Goal: Obtain resource: Obtain resource

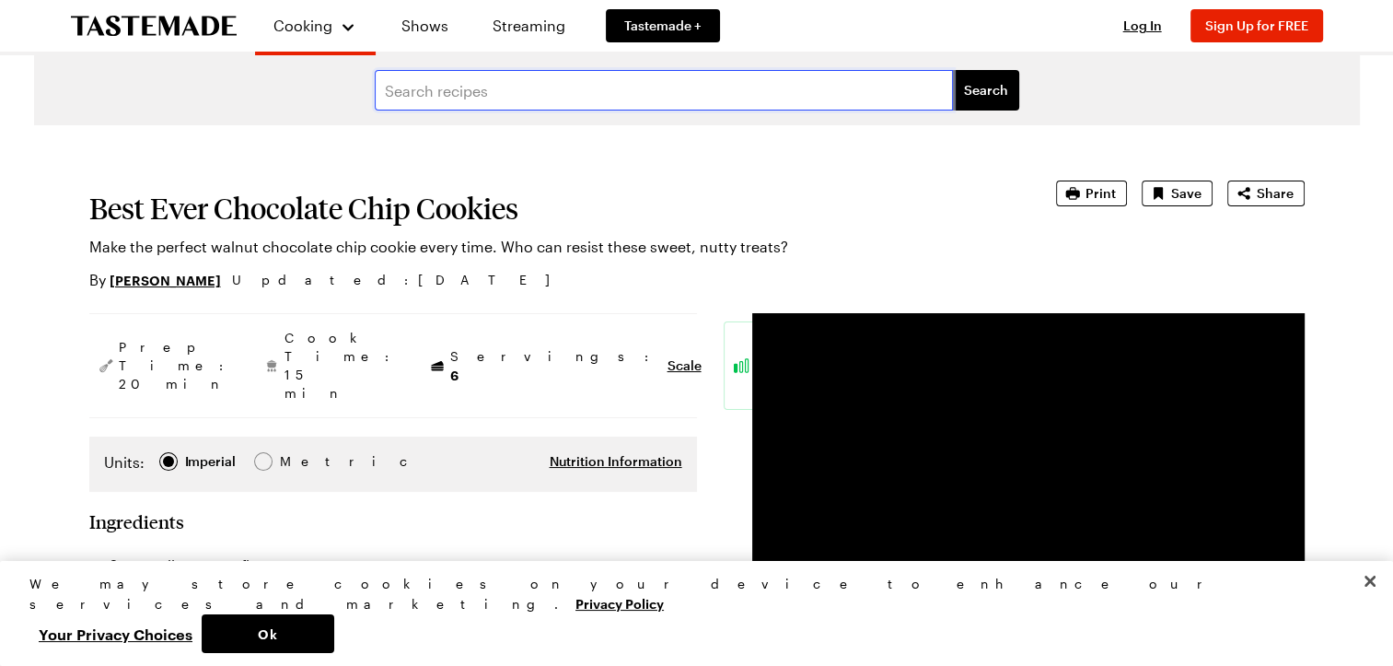
click at [420, 94] on input "text" at bounding box center [664, 90] width 578 height 41
type input "ch"
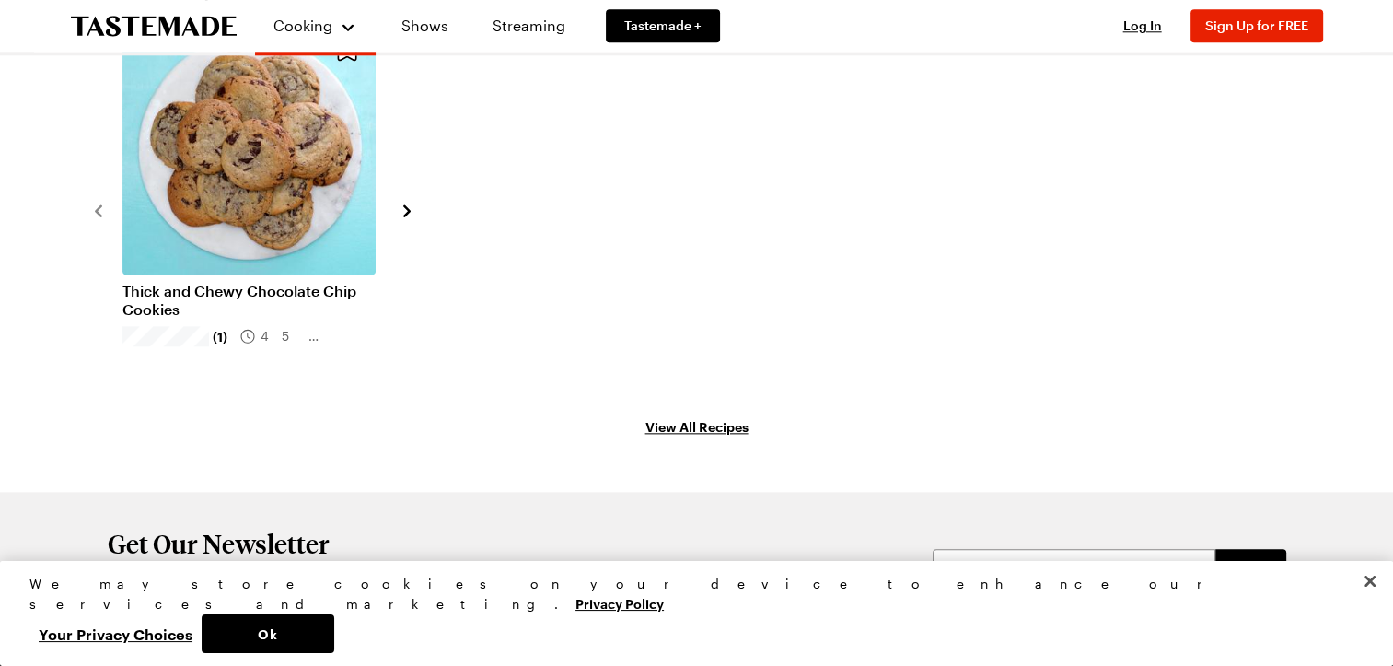
scroll to position [1940, 0]
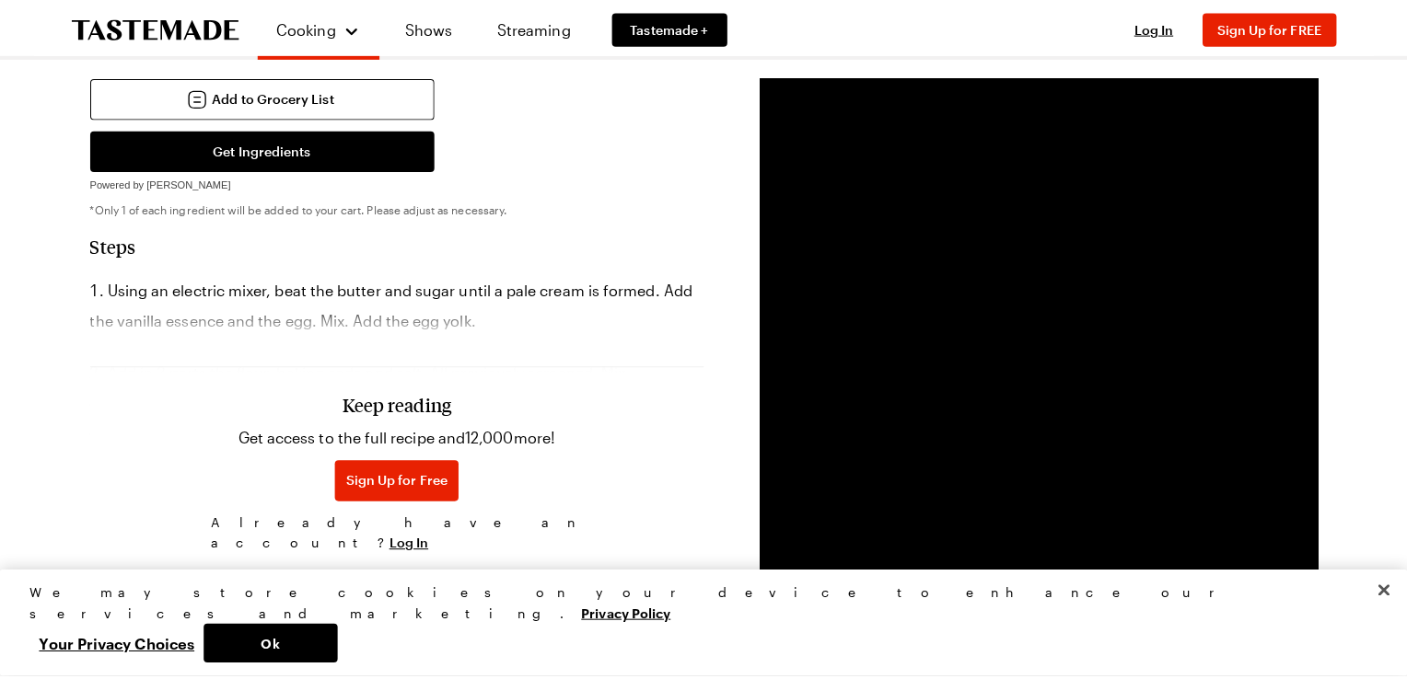
scroll to position [828, 0]
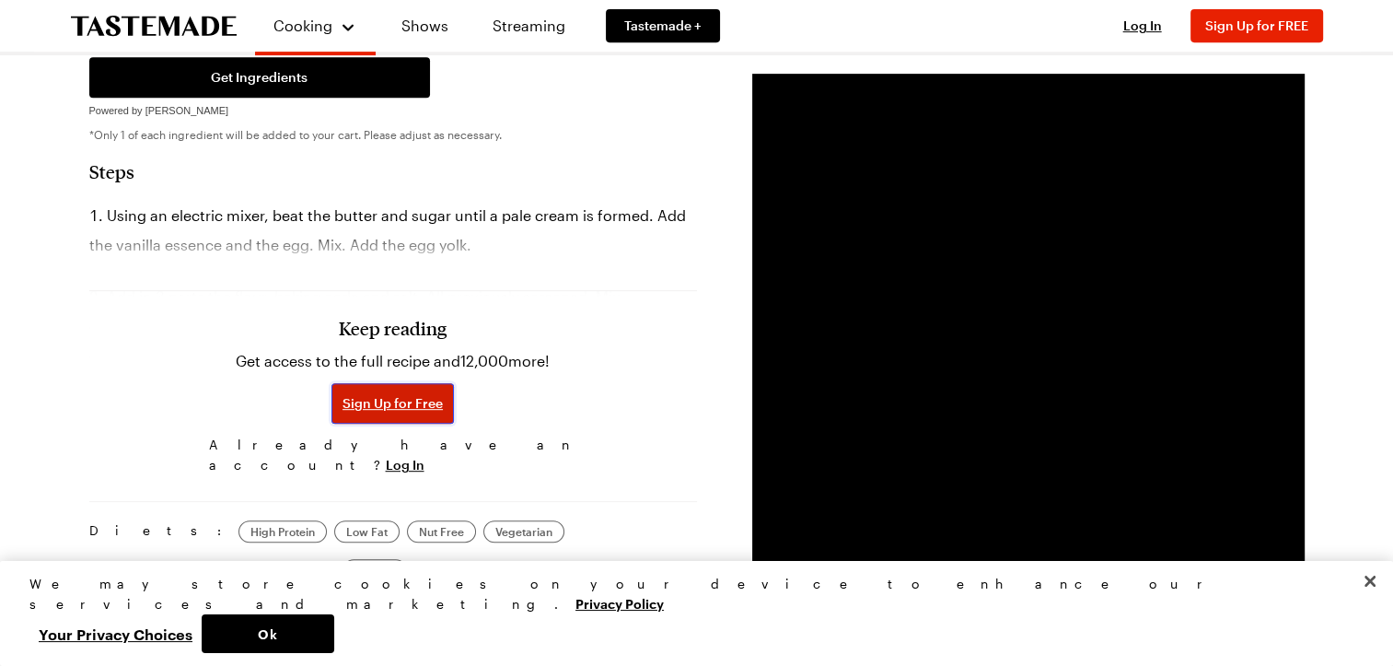
click at [404, 394] on span "Sign Up for Free" at bounding box center [392, 403] width 100 height 18
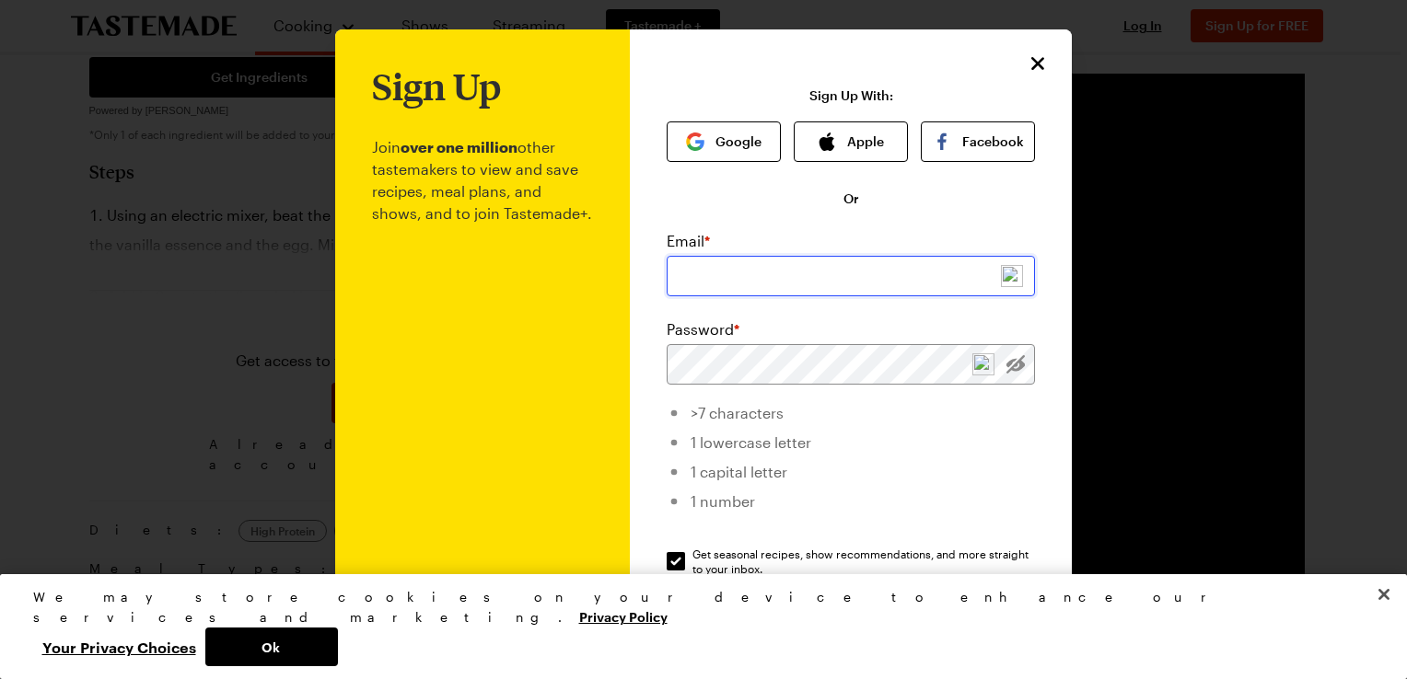
click at [669, 272] on input "email" at bounding box center [850, 276] width 368 height 41
type input "autumn132001@yahoo.com"
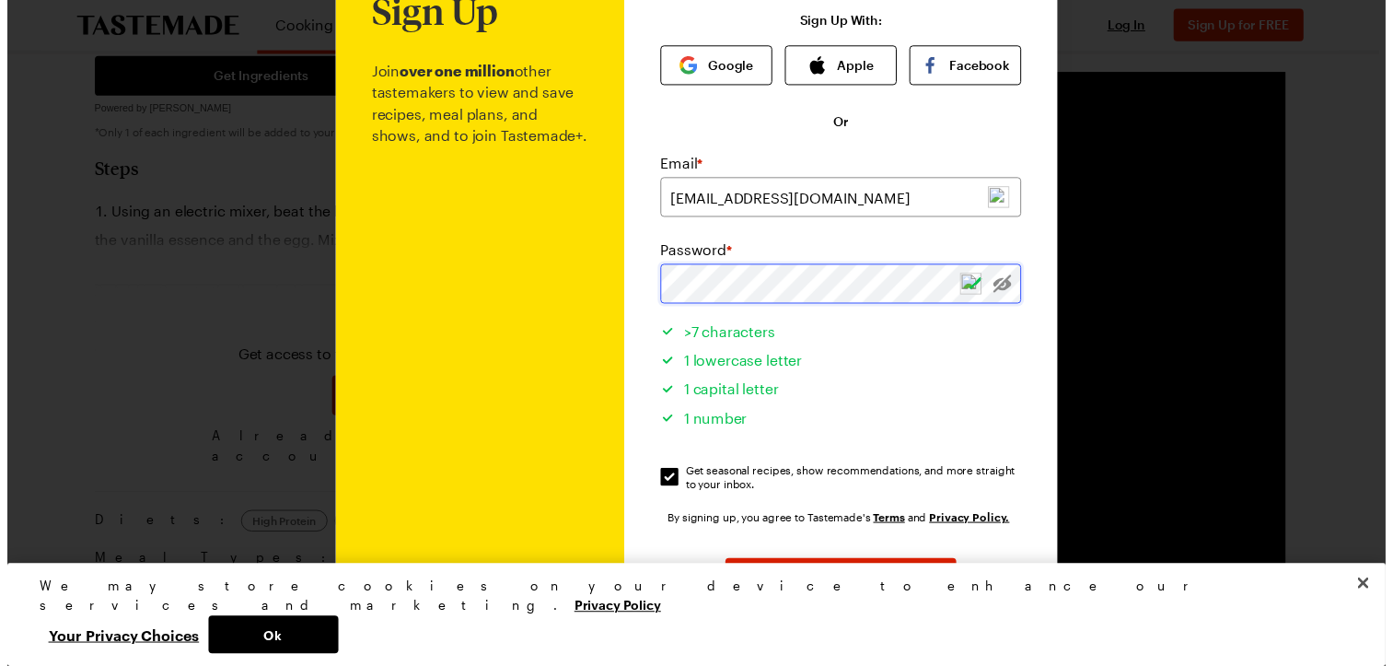
scroll to position [181, 0]
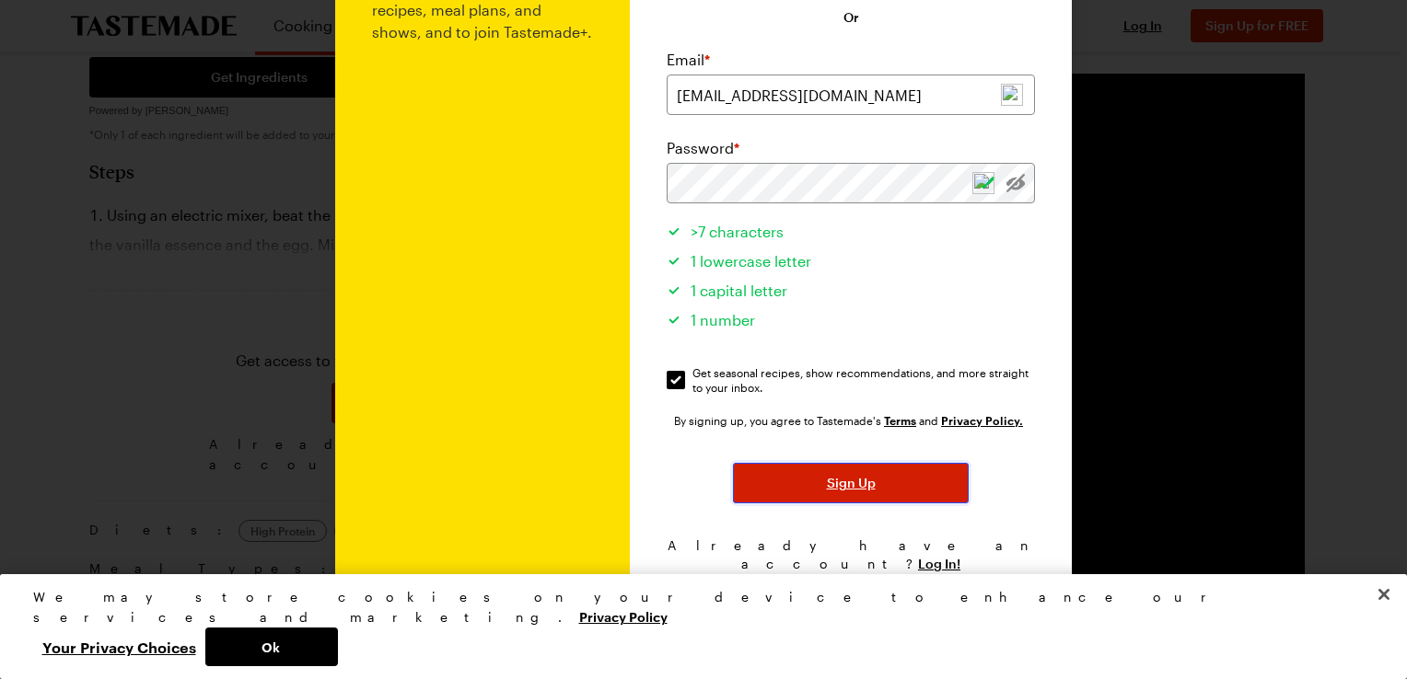
click at [816, 492] on button "Sign Up" at bounding box center [851, 483] width 236 height 41
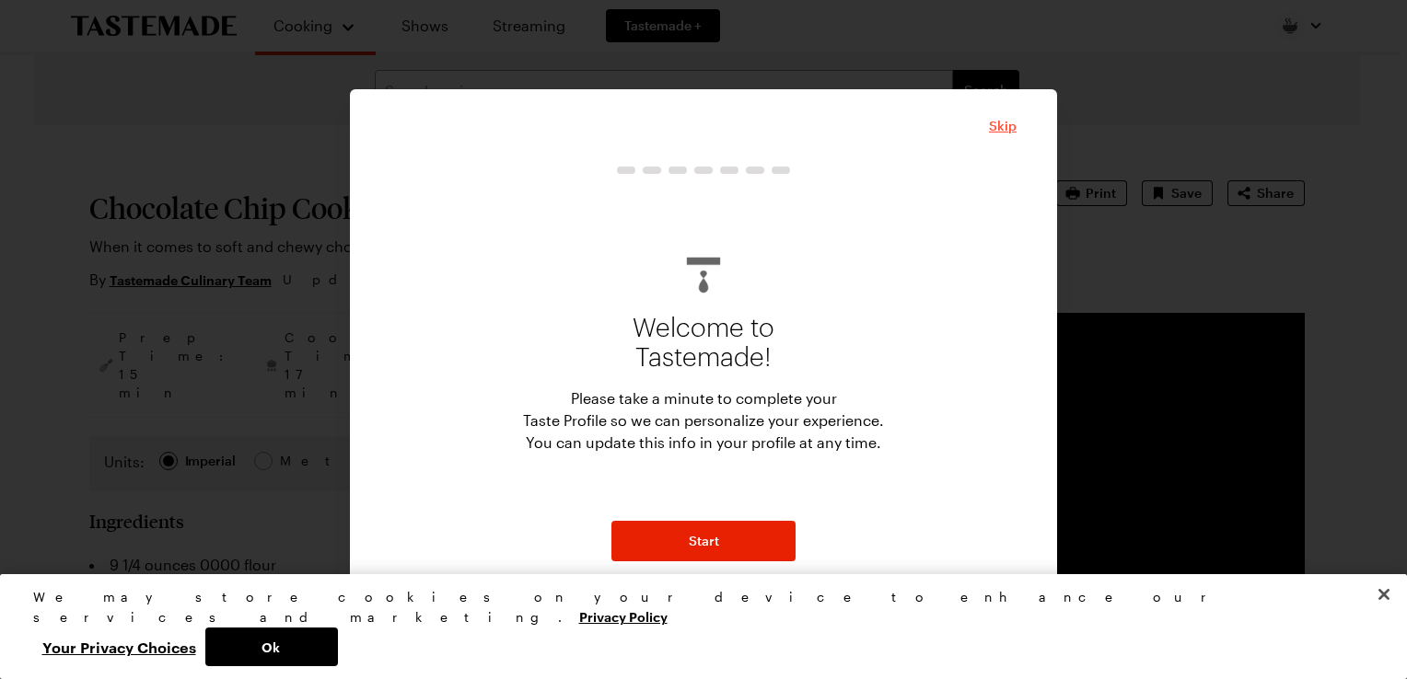
click at [1002, 121] on span "Skip" at bounding box center [1003, 126] width 28 height 18
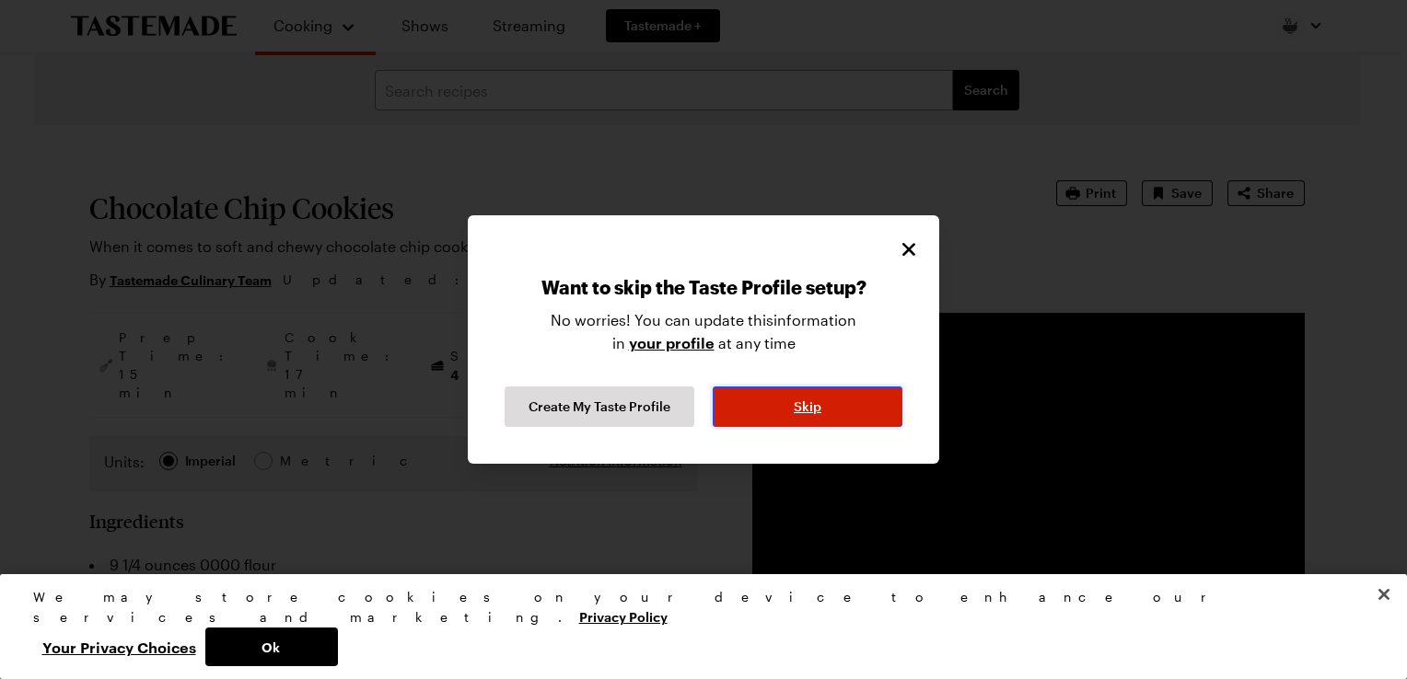
click at [790, 414] on button "Skip" at bounding box center [807, 407] width 190 height 41
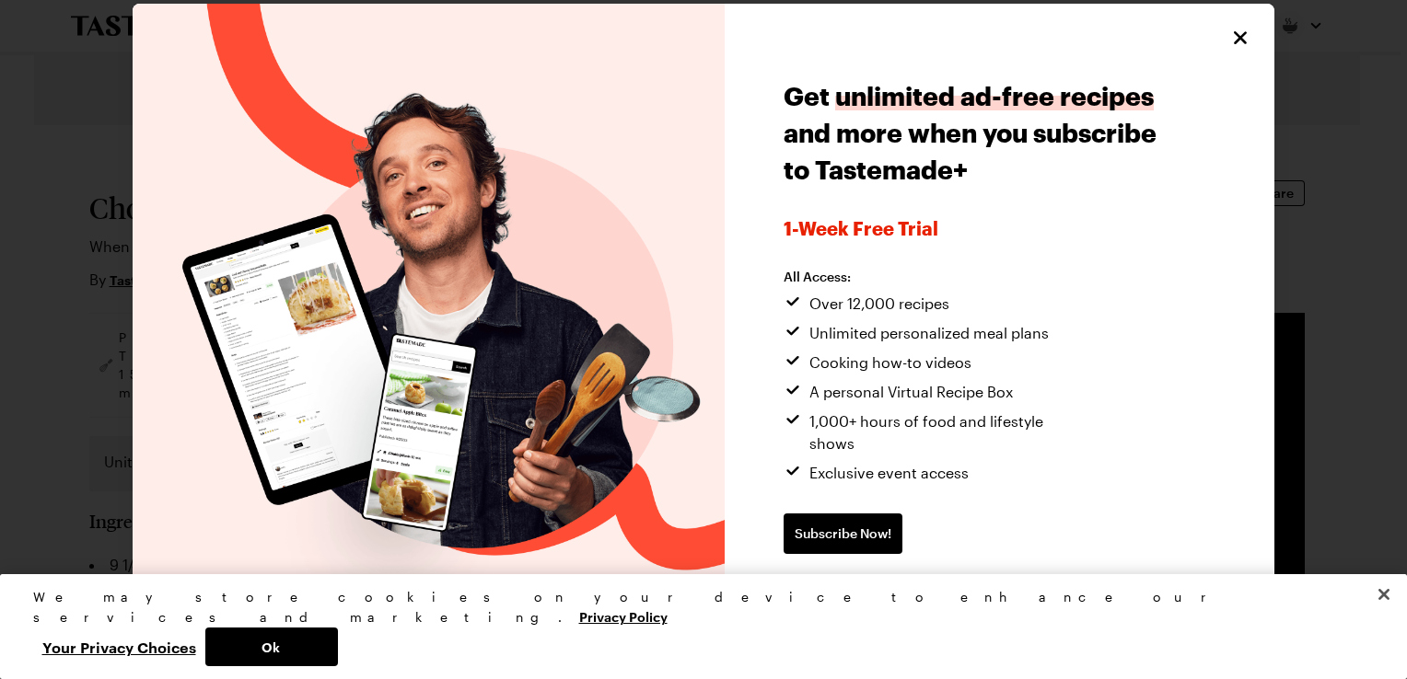
click at [835, 584] on span "Continue without subscribing" at bounding box center [877, 593] width 188 height 18
type textarea "x"
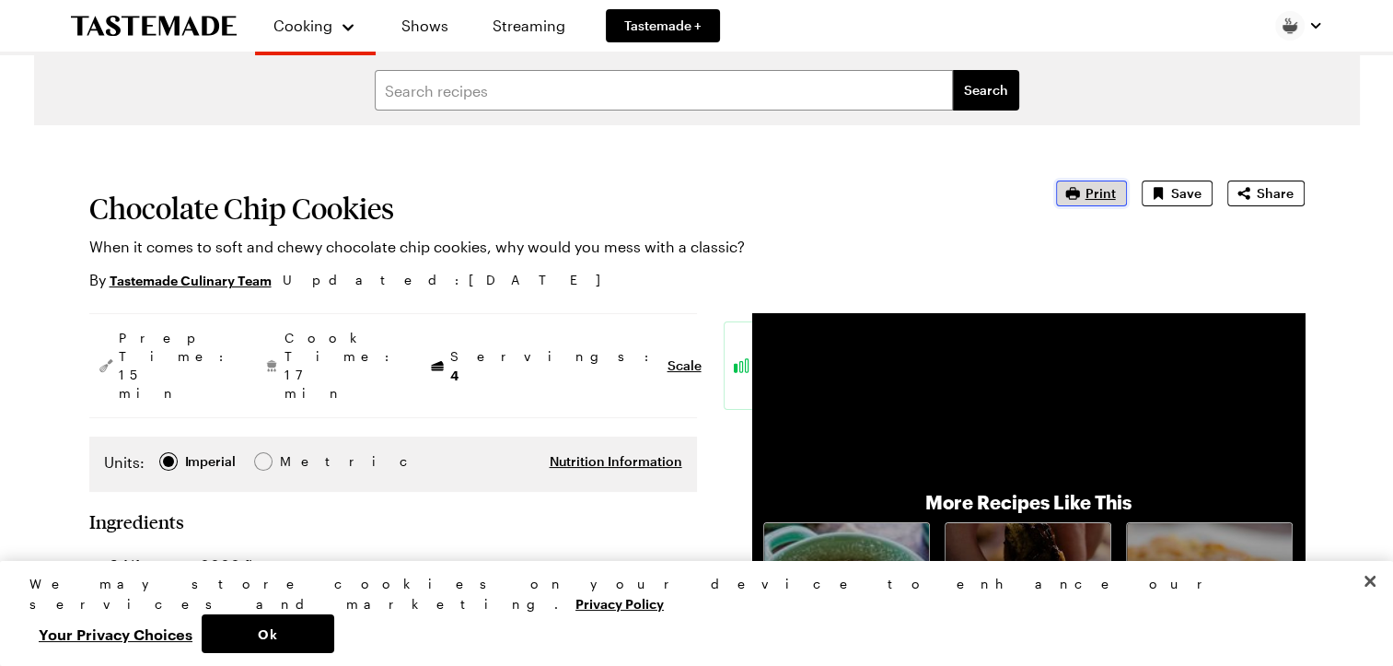
click at [1086, 199] on button "Print" at bounding box center [1091, 193] width 71 height 26
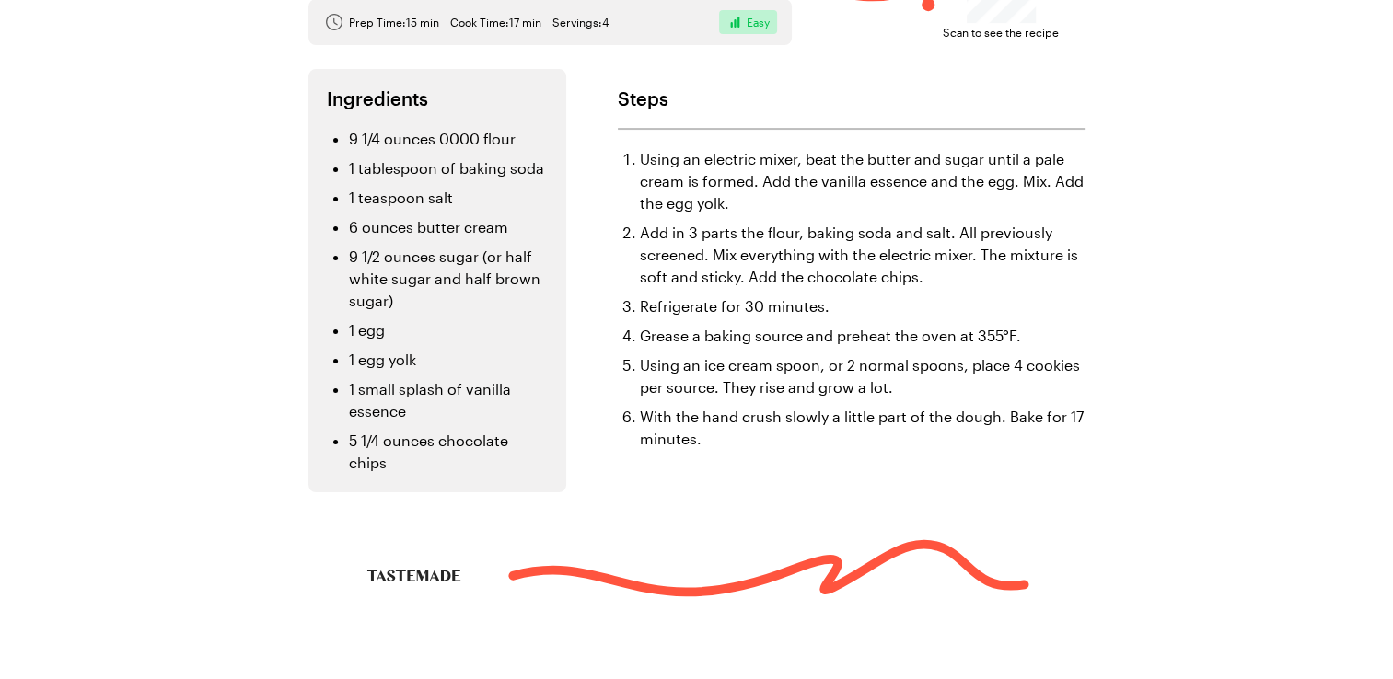
scroll to position [295, 0]
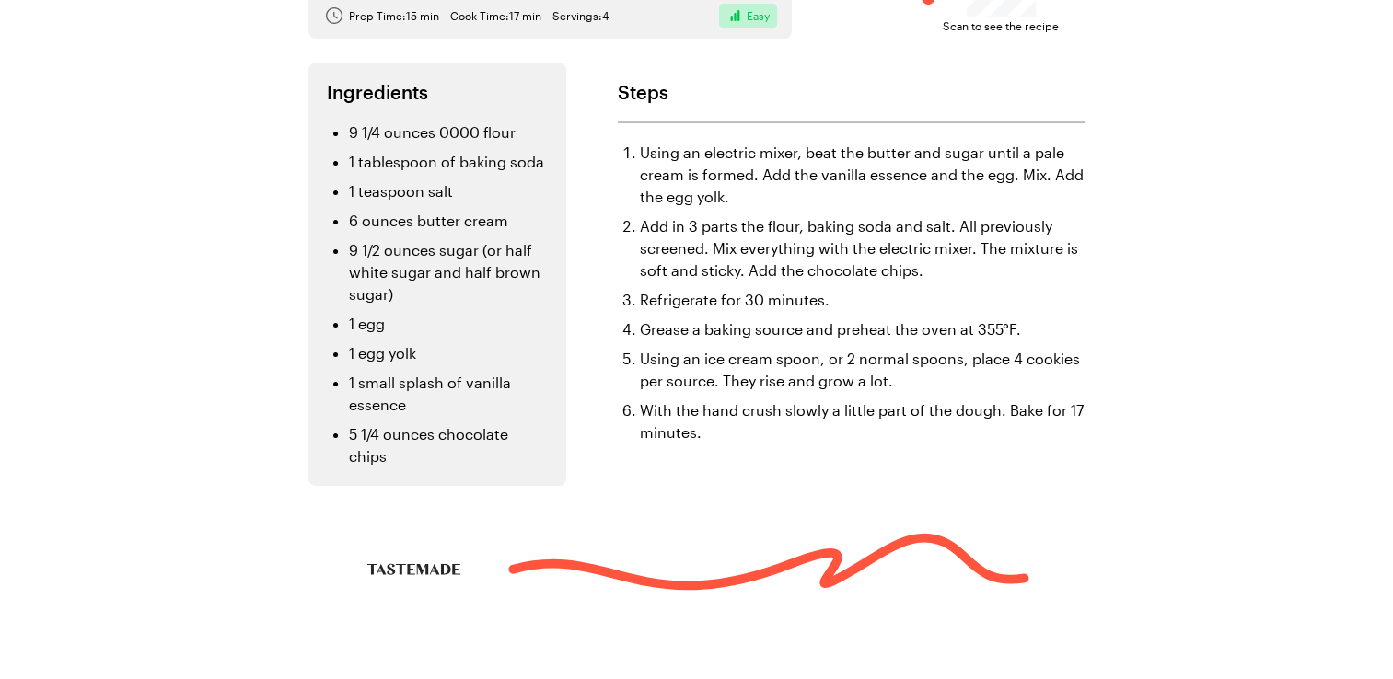
drag, startPoint x: 871, startPoint y: 464, endPoint x: 876, endPoint y: 554, distance: 90.4
